Goal: Browse casually

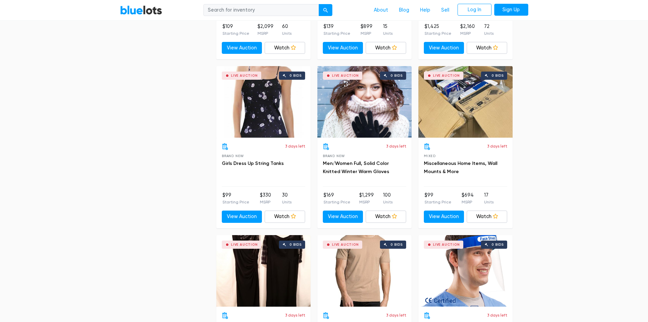
scroll to position [1361, 0]
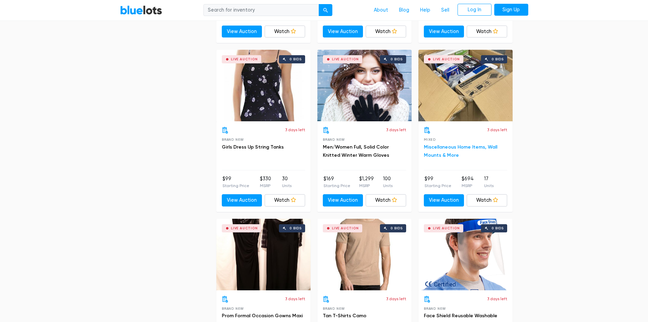
click at [437, 153] on link "Miscellaneous Home Items, Wall Mounts & More" at bounding box center [461, 151] width 74 height 14
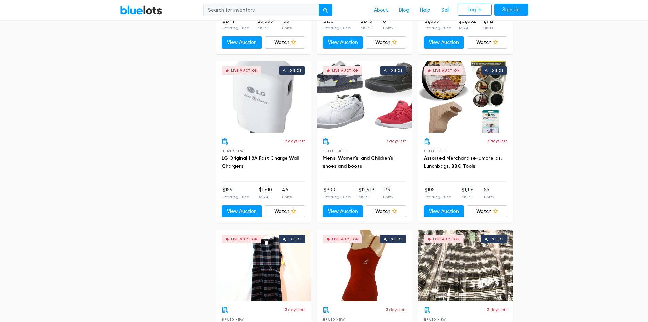
scroll to position [1872, 0]
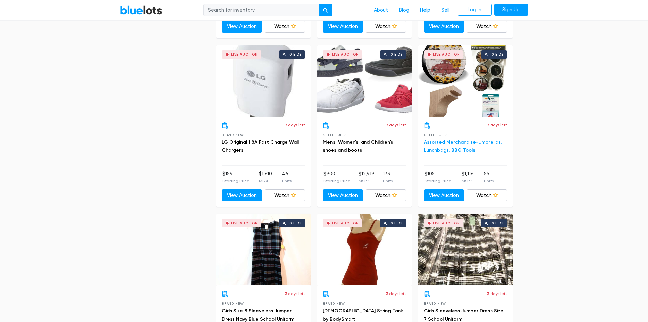
click at [452, 142] on link "Assorted Merchandise-Umbrellas, Lunchbags, BBQ Tools" at bounding box center [463, 146] width 78 height 14
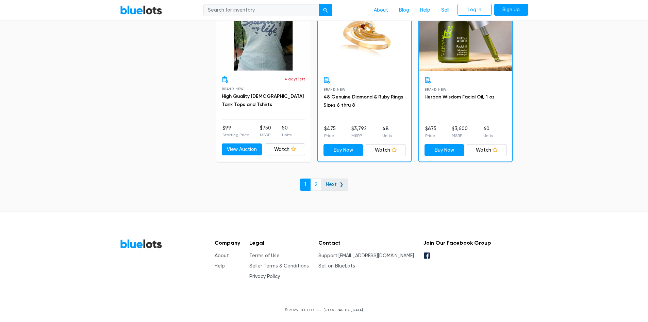
scroll to position [2930, 0]
click at [341, 183] on link "Next ❯" at bounding box center [335, 184] width 27 height 12
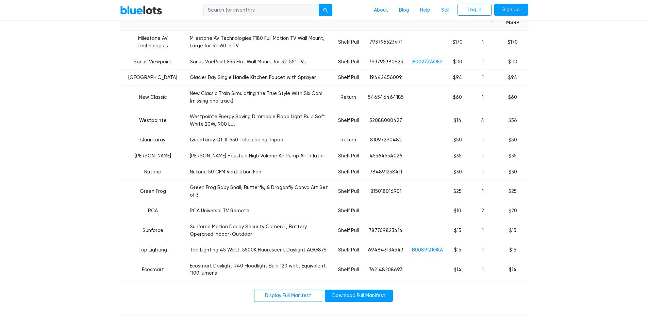
scroll to position [306, 0]
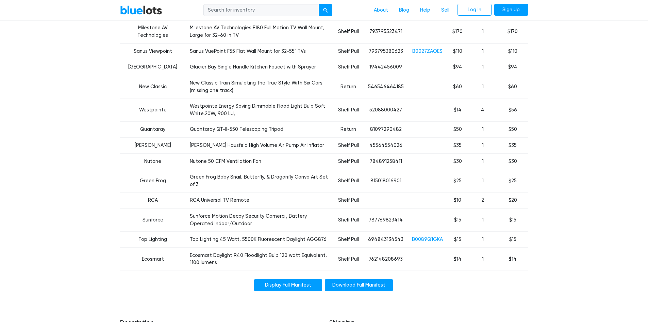
click at [293, 279] on link "Display Full Manifest" at bounding box center [288, 285] width 68 height 12
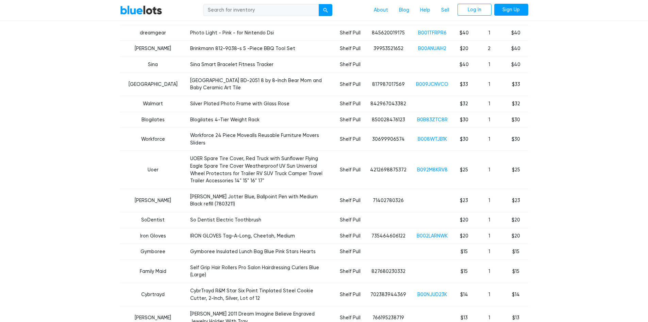
scroll to position [408, 0]
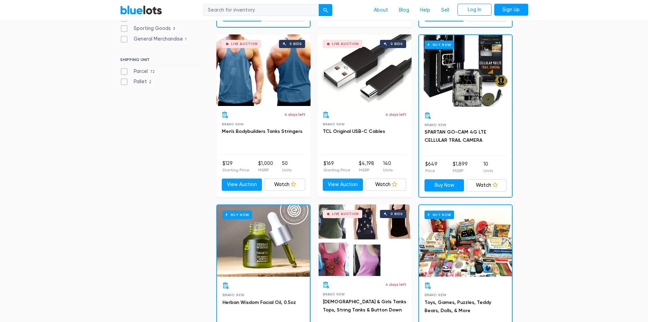
scroll to position [340, 0]
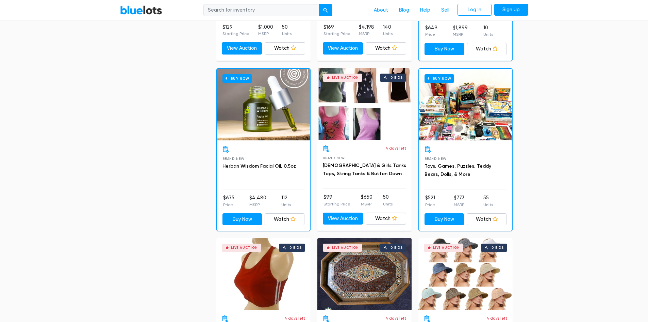
click at [464, 161] on div "Brand New Toys, Games, Puzzles, Teddy Bears, Dolls, & More" at bounding box center [466, 168] width 82 height 44
click at [460, 165] on link "Toys, Games, Puzzles, Teddy Bears, Dolls, & More" at bounding box center [458, 170] width 67 height 14
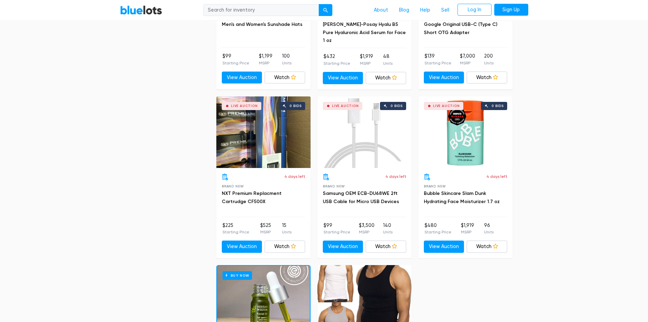
scroll to position [1566, 0]
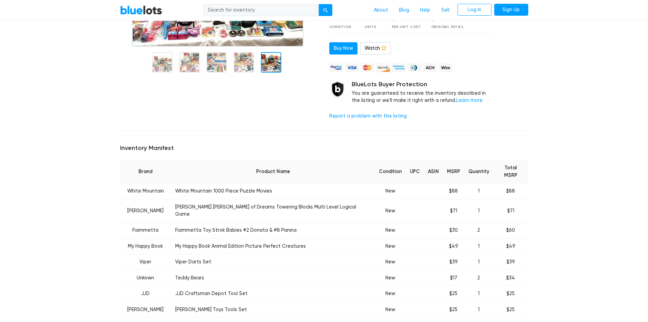
scroll to position [68, 0]
